Goal: Transaction & Acquisition: Download file/media

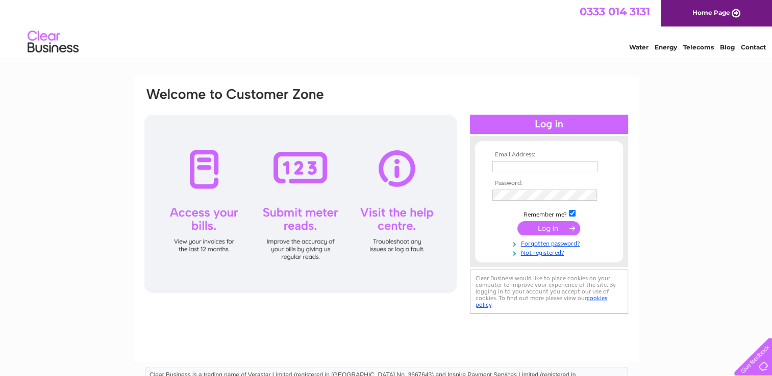
type input "louisa@bornintheborders.com"
click at [554, 223] on input "submit" at bounding box center [548, 228] width 63 height 14
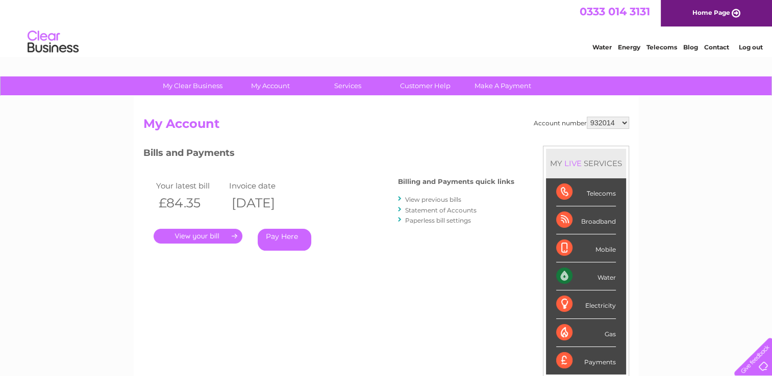
click at [611, 124] on select "932014 1140776 1153598" at bounding box center [608, 123] width 42 height 12
select select "1140776"
click at [587, 117] on select "932014 1140776 1153598" at bounding box center [608, 123] width 42 height 12
click at [612, 123] on select "932014 1140776 1153598" at bounding box center [608, 123] width 42 height 12
select select "1153598"
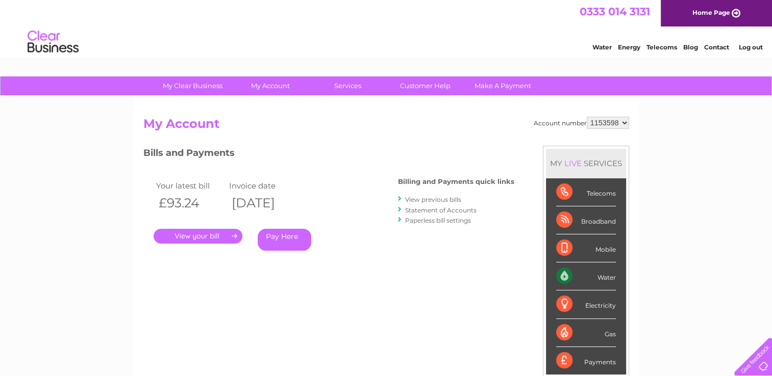
click at [587, 117] on select "932014 1140776 1153598" at bounding box center [608, 123] width 42 height 12
click at [207, 236] on link "." at bounding box center [198, 236] width 89 height 15
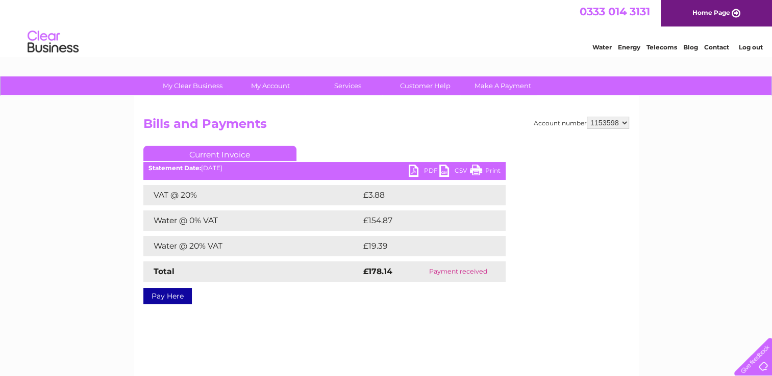
click at [425, 164] on ul "Current Invoice" at bounding box center [324, 155] width 362 height 19
click at [422, 170] on link "PDF" at bounding box center [424, 172] width 31 height 15
click at [620, 119] on select "932014 1140776 1153598" at bounding box center [608, 123] width 42 height 12
select select "1140776"
click at [587, 117] on select "932014 1140776 1153598" at bounding box center [608, 123] width 42 height 12
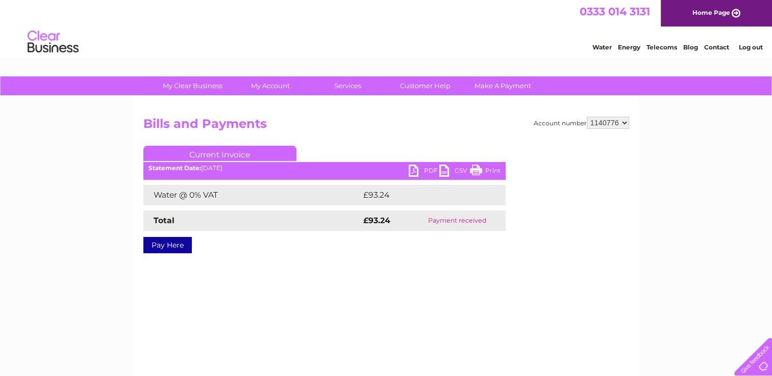
click at [419, 175] on link "PDF" at bounding box center [424, 172] width 31 height 15
